Goal: Find specific page/section: Find specific page/section

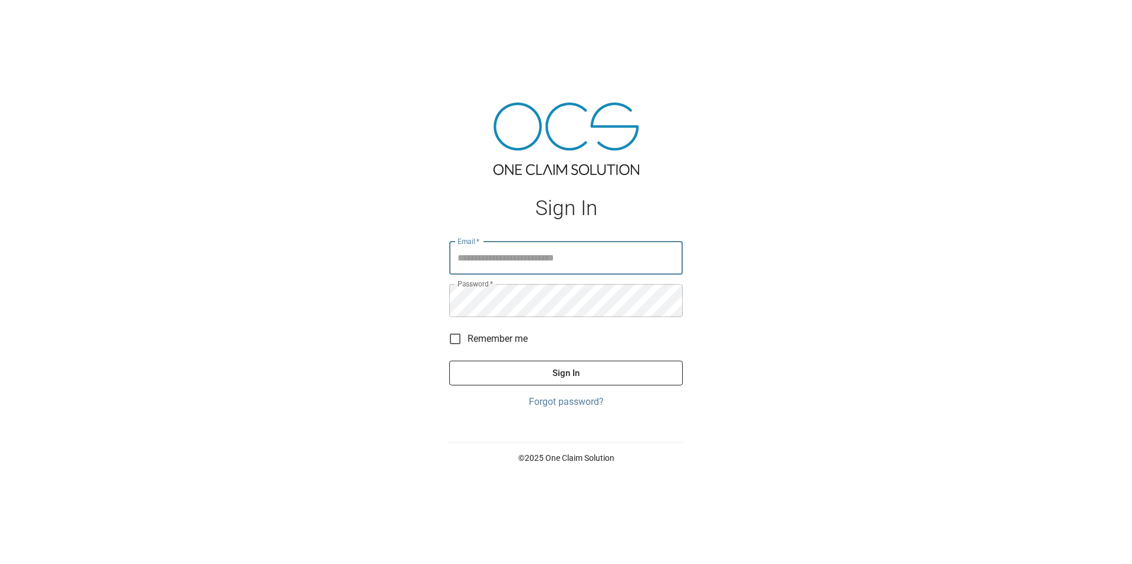
type input "**********"
click at [524, 375] on button "Sign In" at bounding box center [565, 373] width 233 height 25
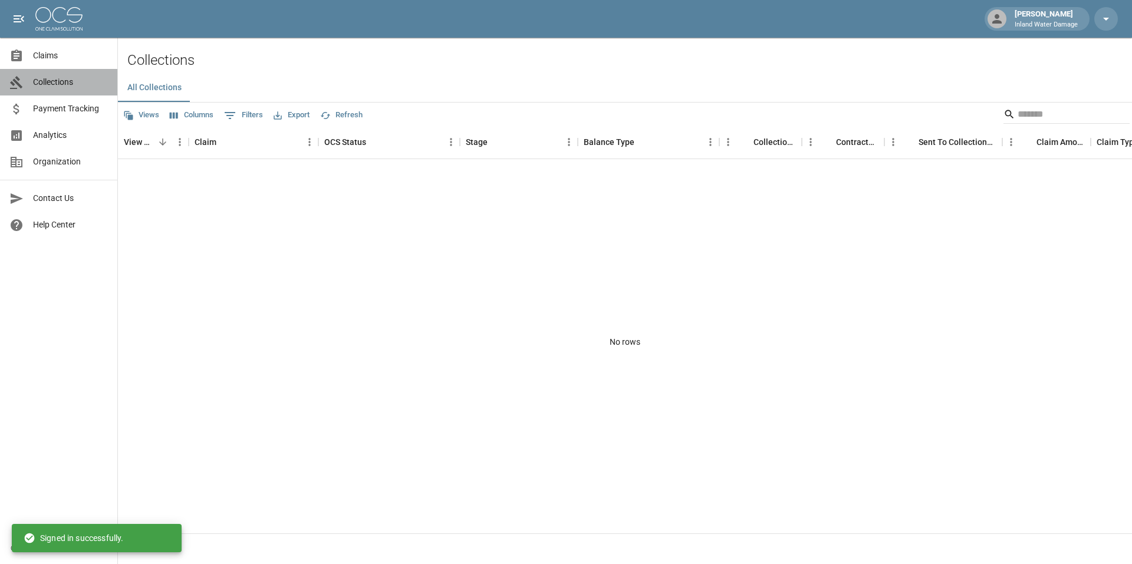
click at [62, 80] on span "Collections" at bounding box center [70, 82] width 75 height 12
click at [55, 56] on span "Claims" at bounding box center [70, 56] width 75 height 12
